Goal: Transaction & Acquisition: Purchase product/service

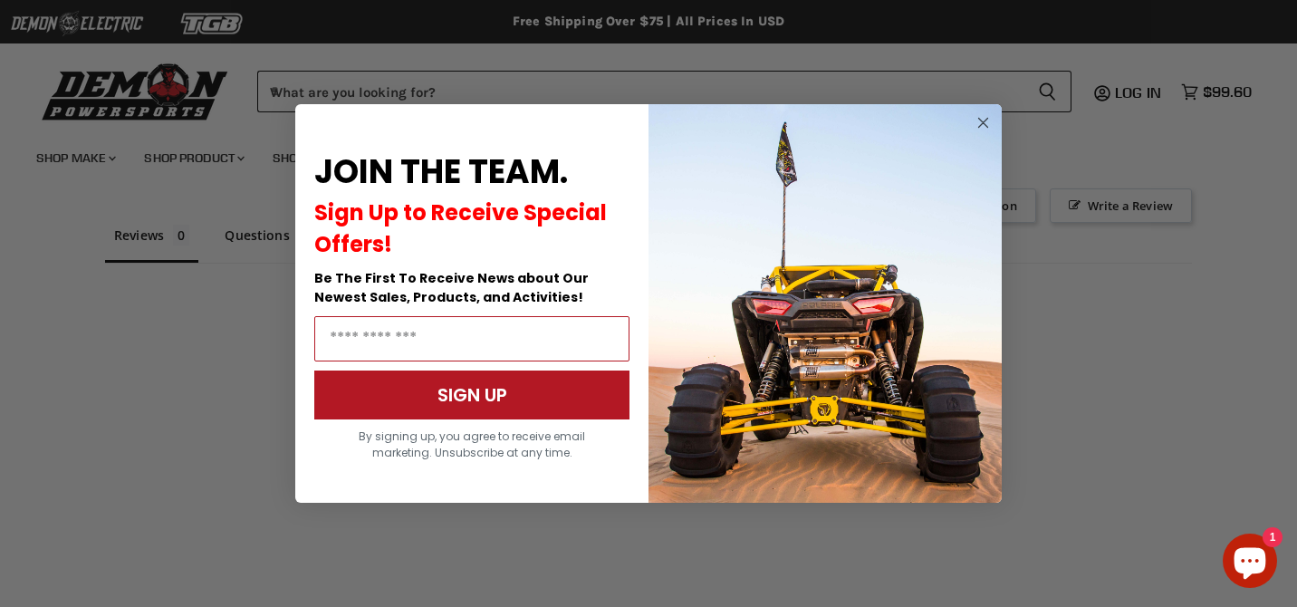
scroll to position [1739, 0]
